Goal: Find specific page/section: Find specific page/section

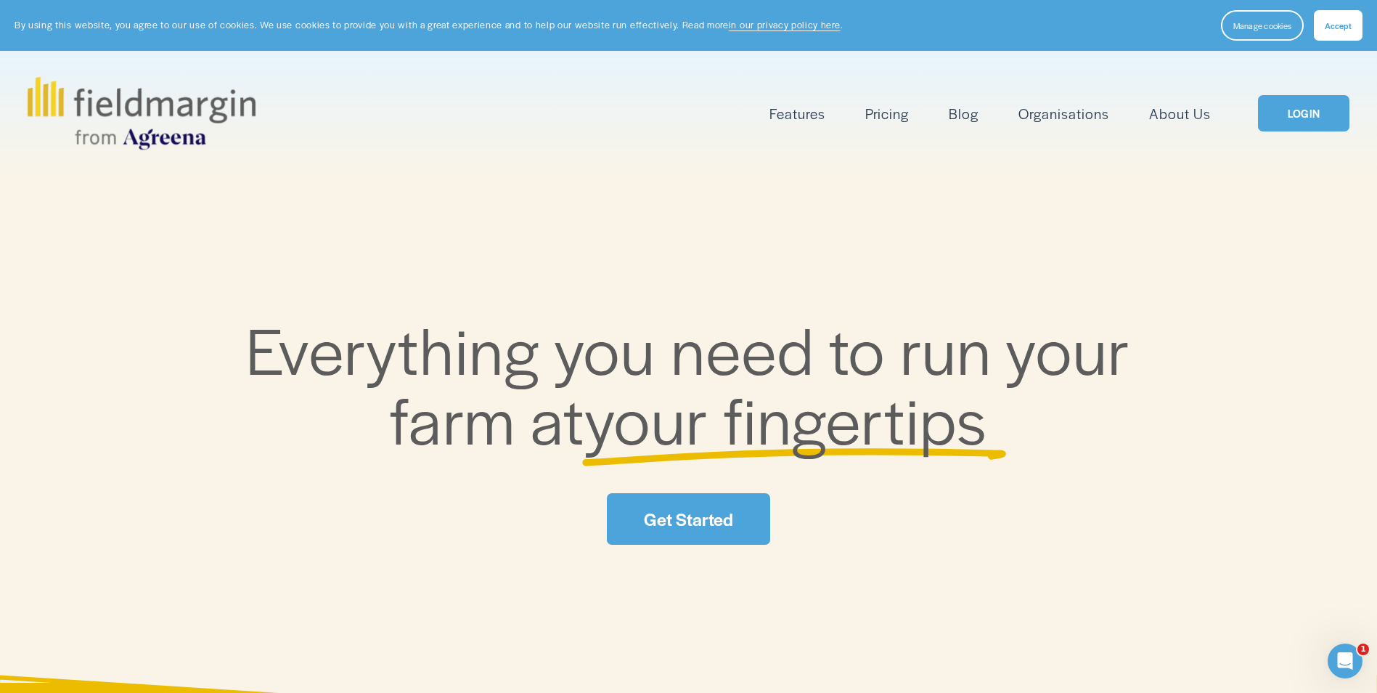
click at [688, 529] on link "Get Started" at bounding box center [688, 519] width 163 height 52
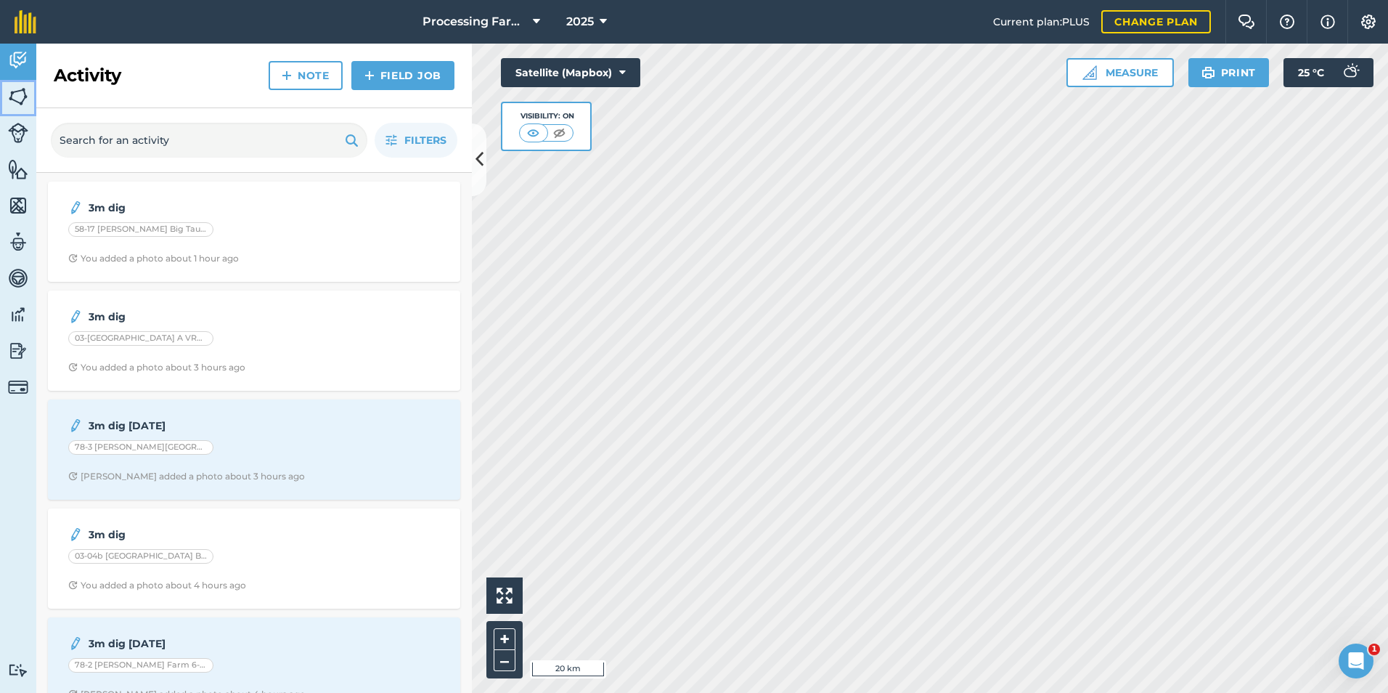
click at [18, 99] on img at bounding box center [18, 97] width 20 height 22
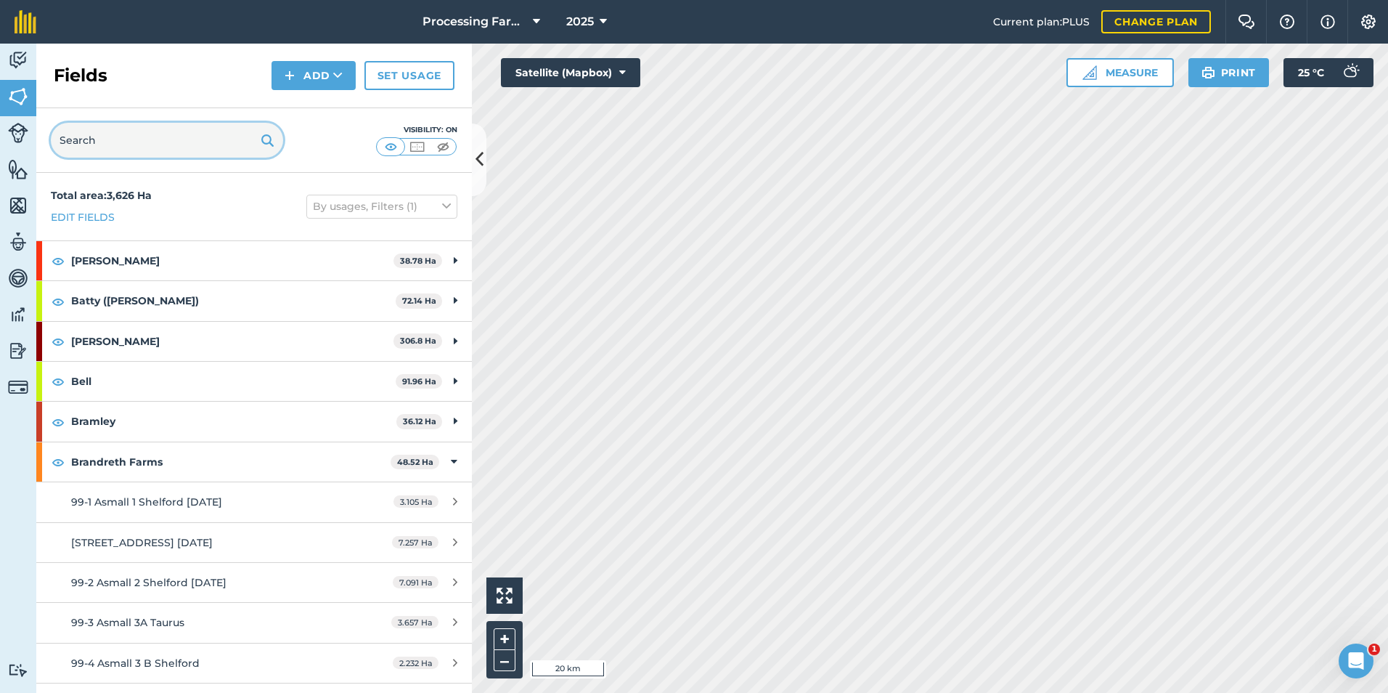
click at [176, 150] on input "text" at bounding box center [167, 140] width 232 height 35
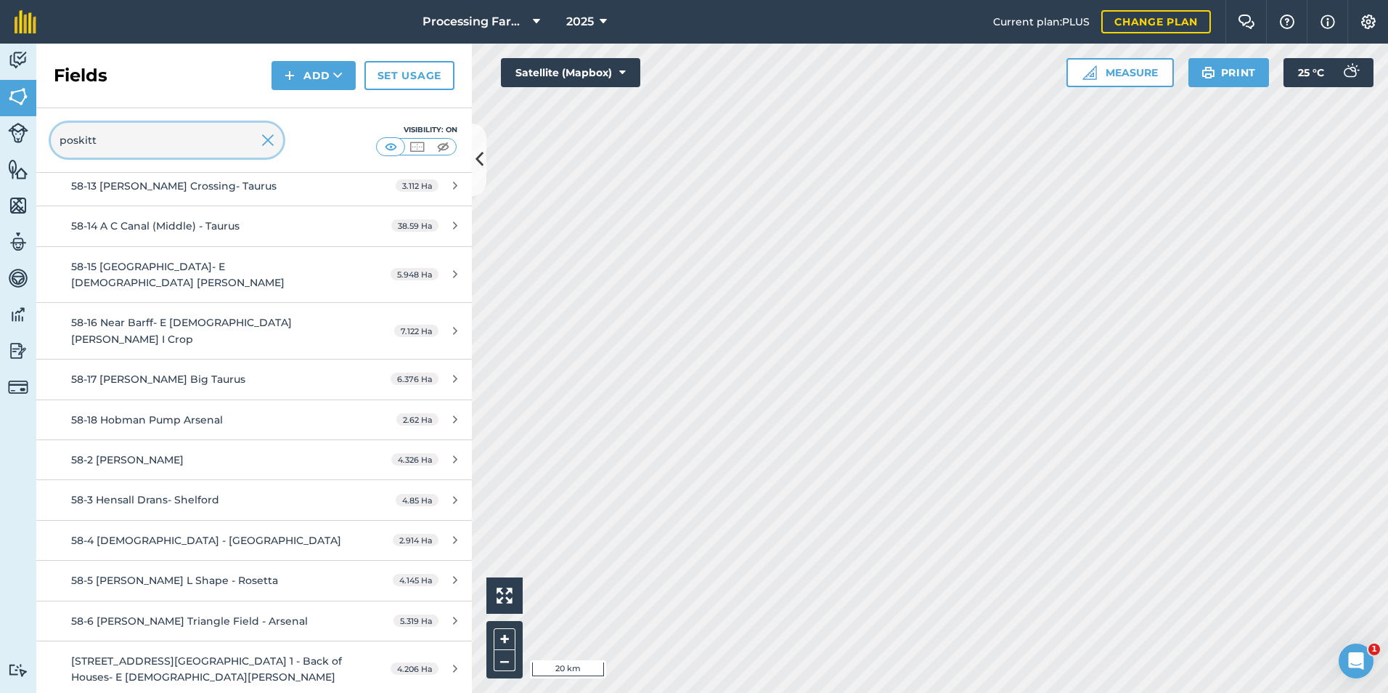
scroll to position [389, 0]
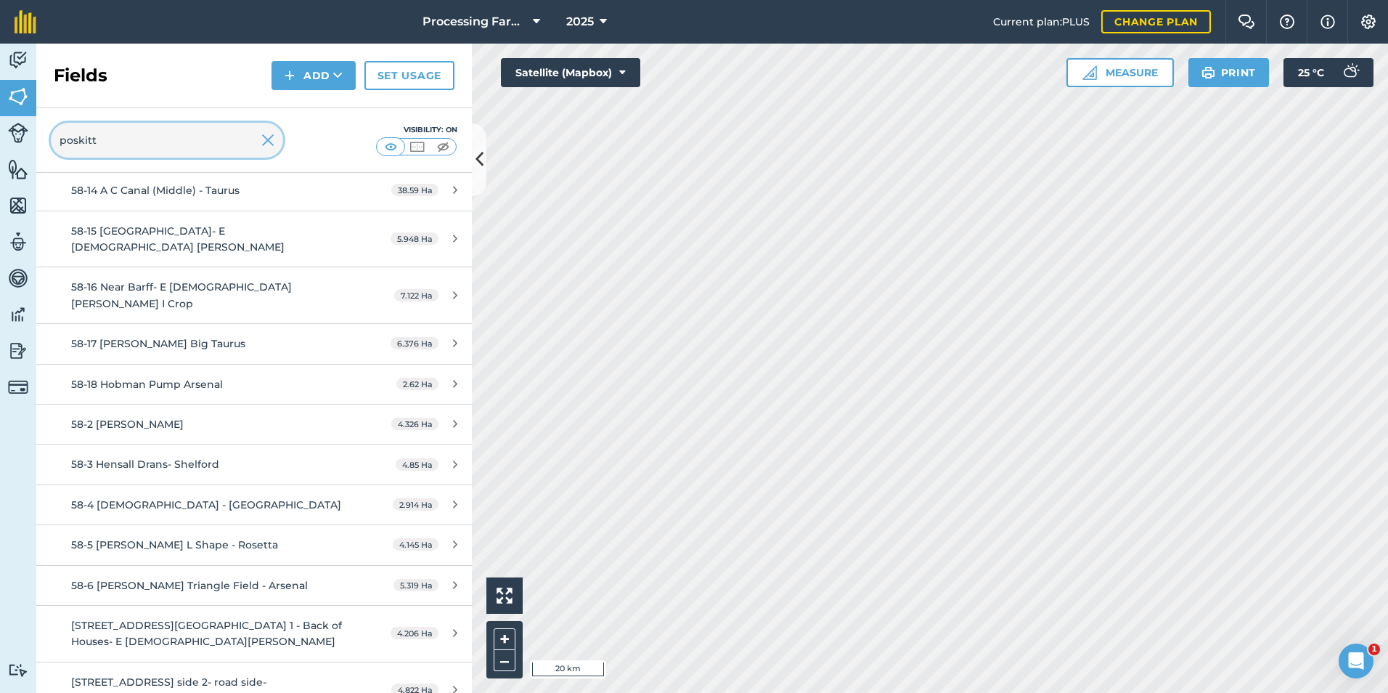
type input "poskitt"
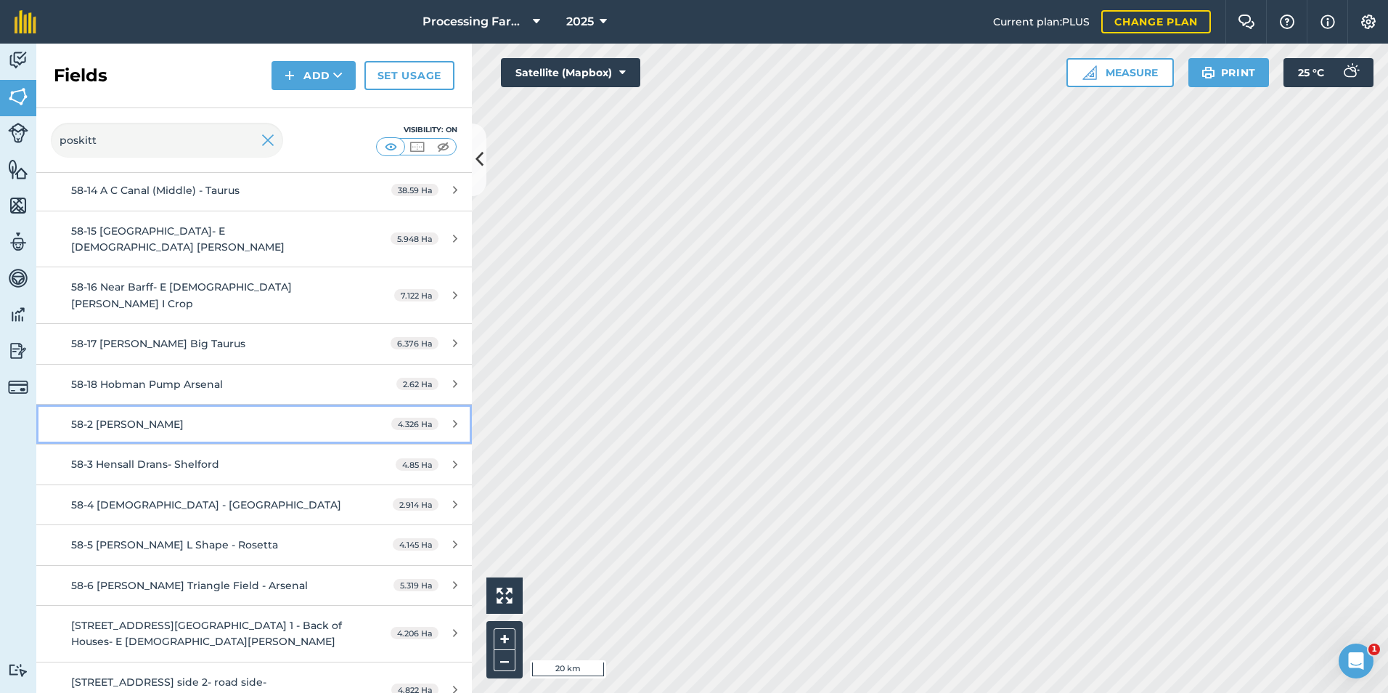
click at [223, 404] on link "58-2 Lytag- Shelford 4.326 Ha" at bounding box center [254, 423] width 436 height 39
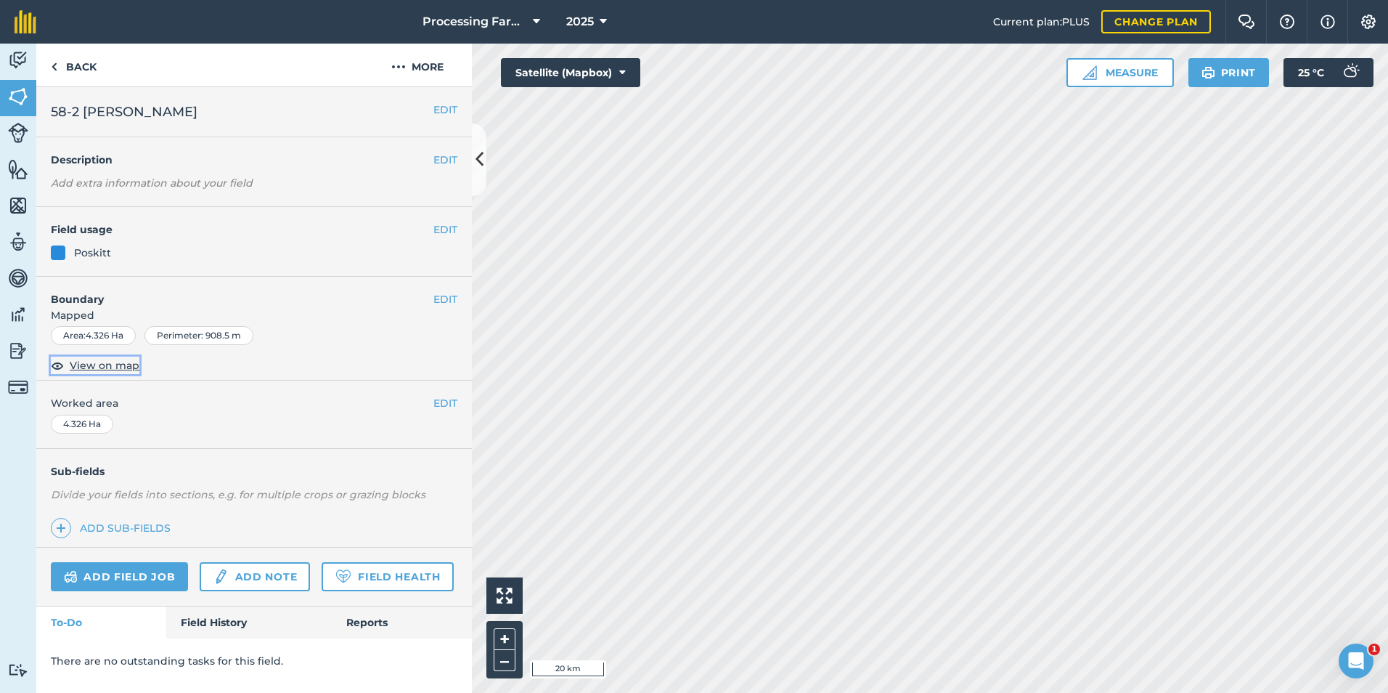
click at [120, 363] on span "View on map" at bounding box center [105, 365] width 70 height 16
